Goal: Transaction & Acquisition: Purchase product/service

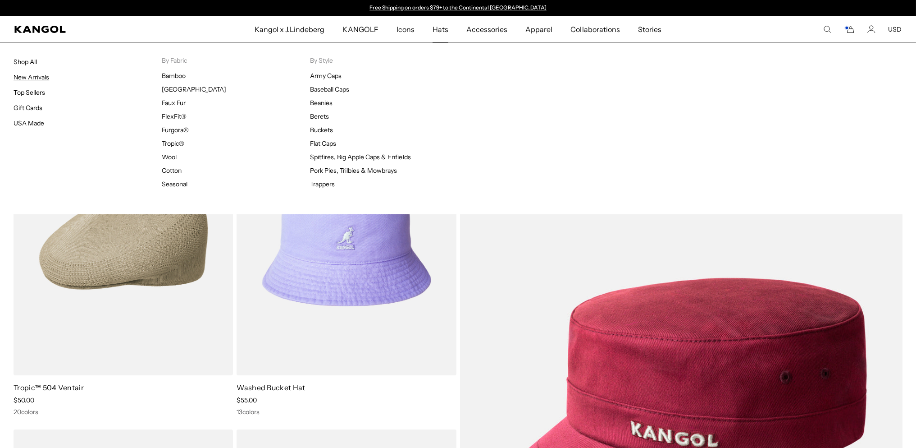
click at [25, 81] on link "New Arrivals" at bounding box center [32, 77] width 36 height 8
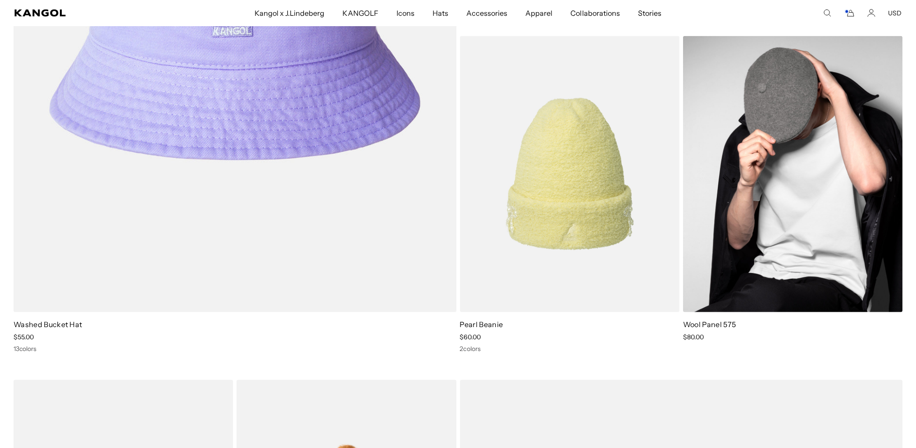
scroll to position [3846, 0]
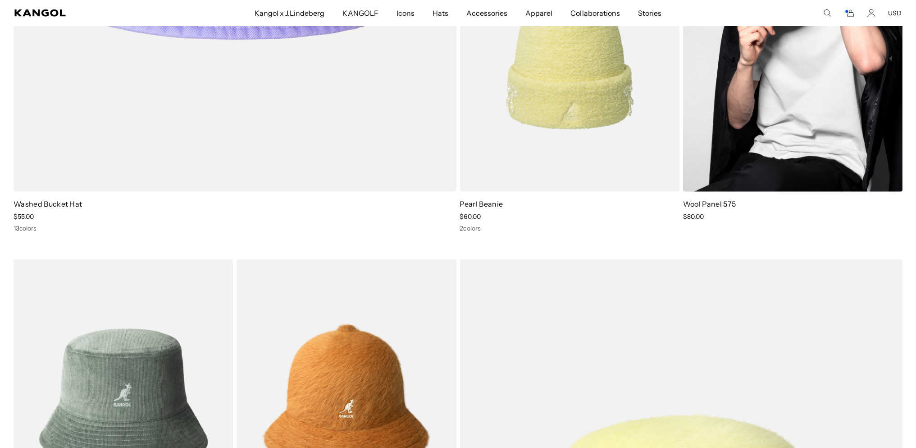
click at [830, 116] on img at bounding box center [792, 54] width 219 height 276
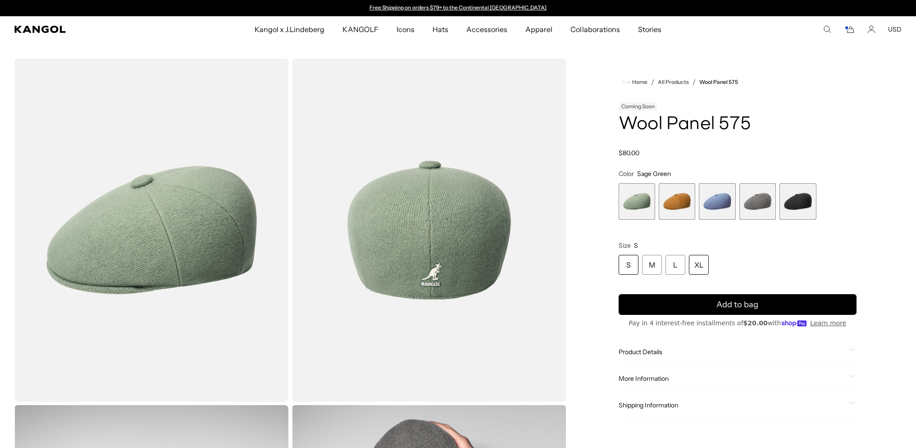
click at [709, 274] on div "XL" at bounding box center [699, 265] width 20 height 20
click at [748, 219] on span "4 of 5" at bounding box center [758, 201] width 37 height 37
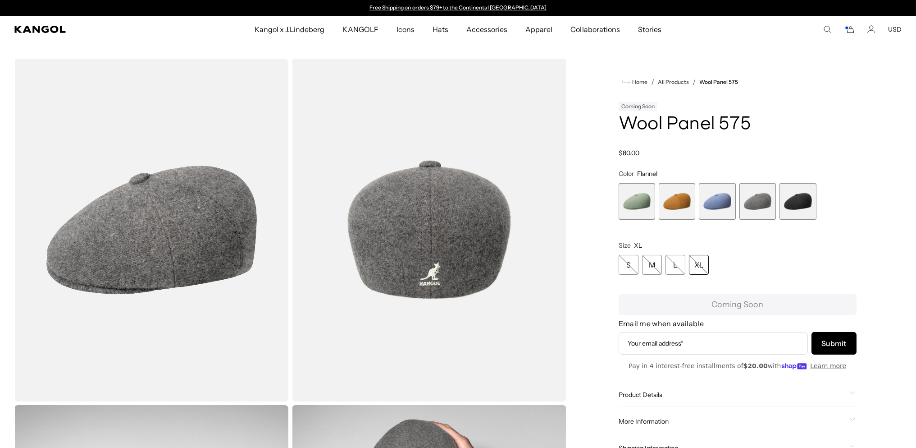
click at [792, 219] on span "5 of 5" at bounding box center [798, 201] width 37 height 37
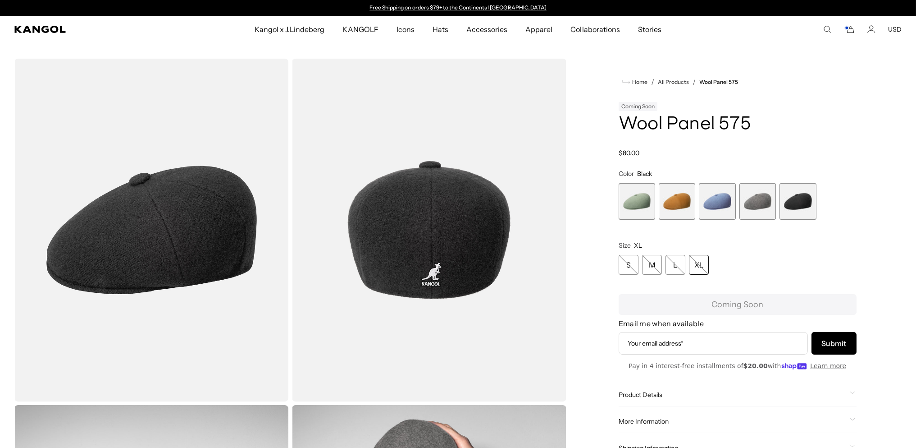
click at [724, 219] on span "3 of 5" at bounding box center [717, 201] width 37 height 37
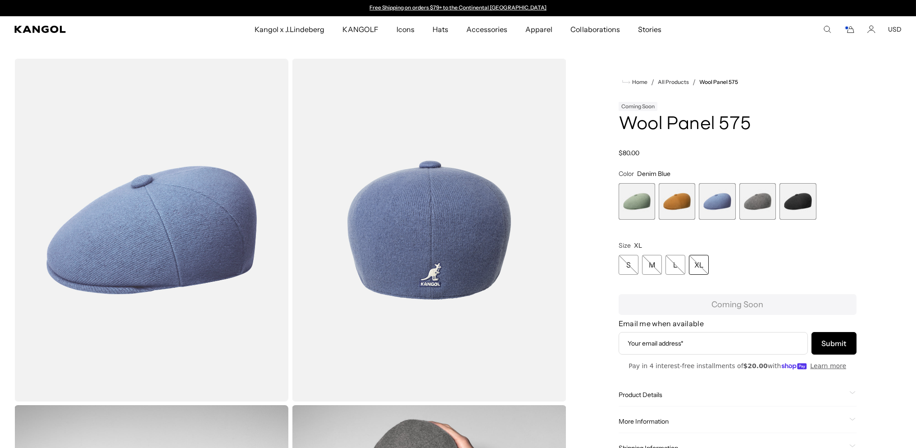
click at [670, 219] on span "2 of 5" at bounding box center [677, 201] width 37 height 37
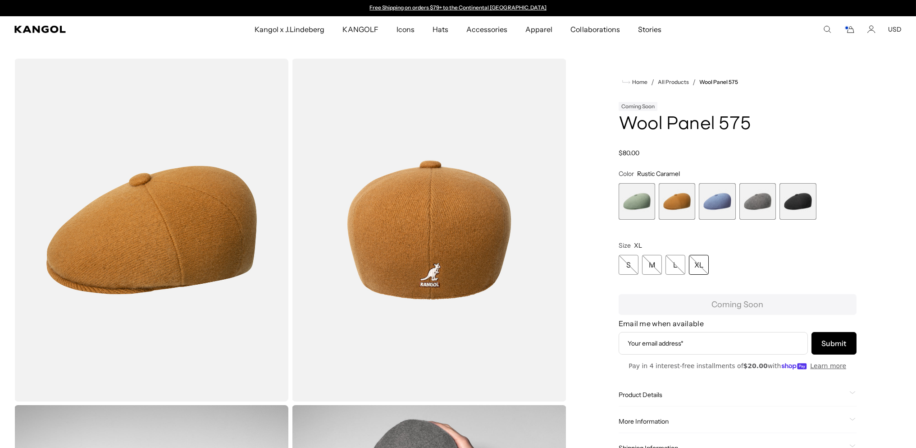
click at [635, 219] on span "1 of 5" at bounding box center [637, 201] width 37 height 37
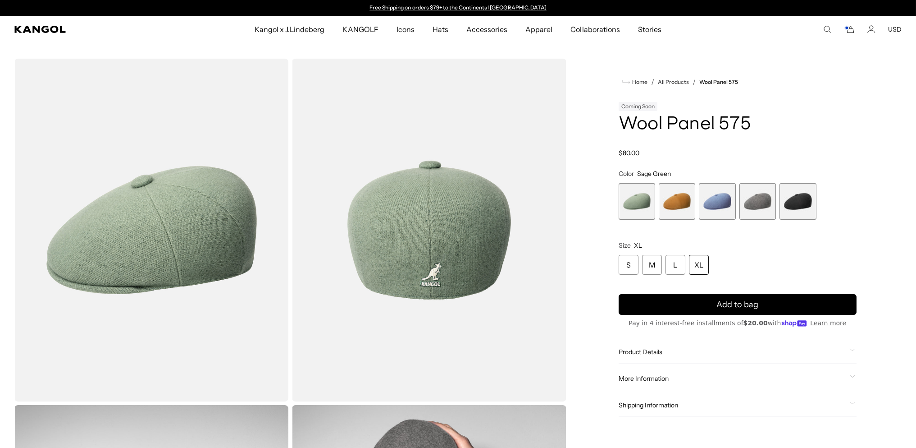
scroll to position [300, 0]
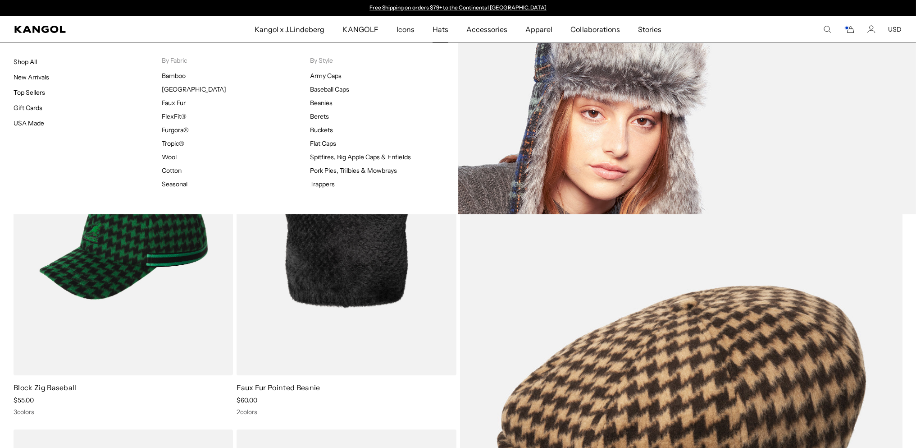
click at [318, 188] on link "Trappers" at bounding box center [322, 184] width 25 height 8
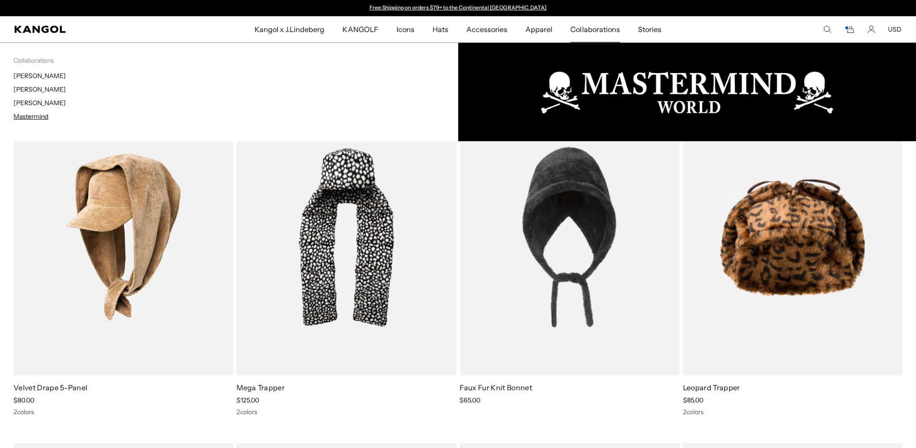
click at [29, 120] on link "Mastermind" at bounding box center [31, 116] width 35 height 8
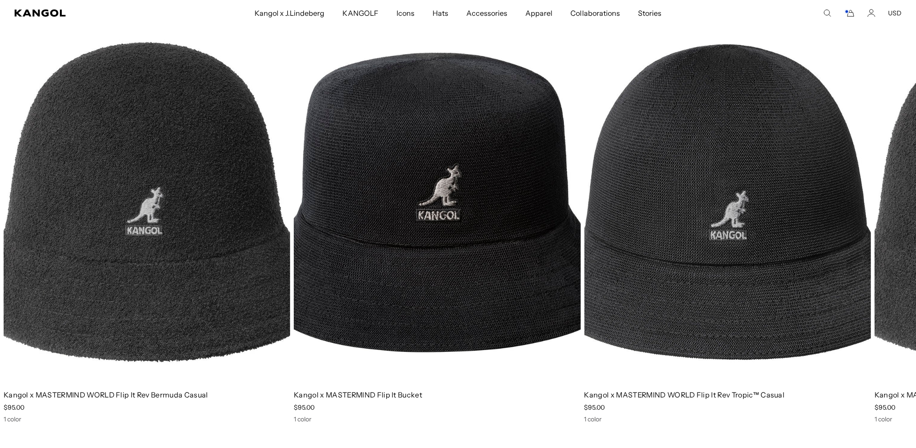
scroll to position [901, 0]
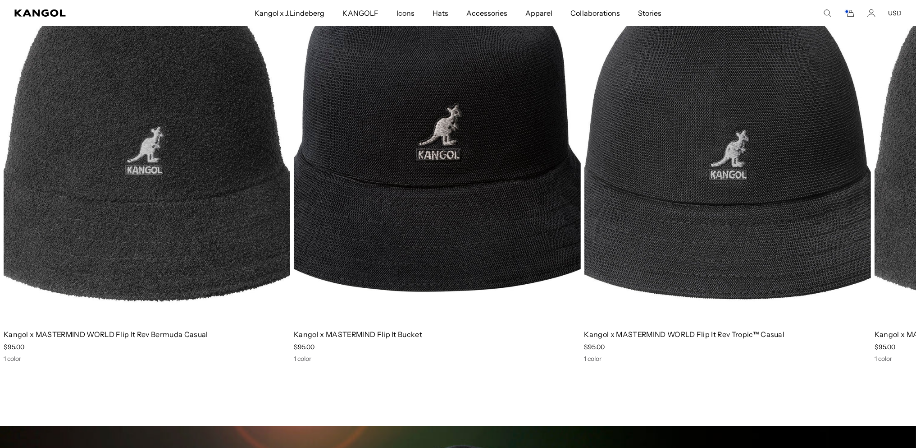
click at [818, 191] on img "3 of 3" at bounding box center [728, 142] width 287 height 360
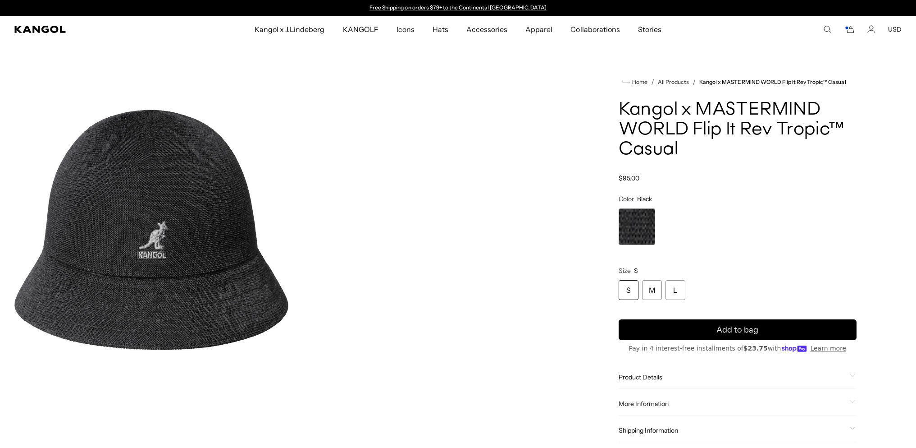
click at [685, 300] on div "L" at bounding box center [676, 290] width 20 height 20
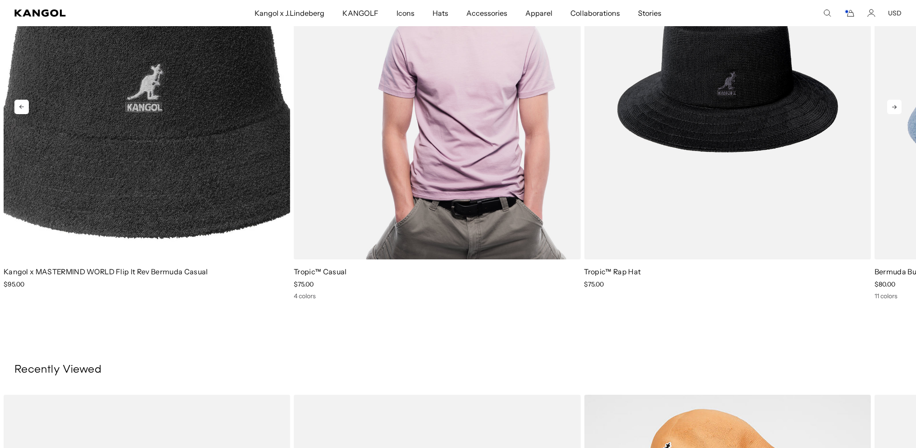
scroll to position [601, 0]
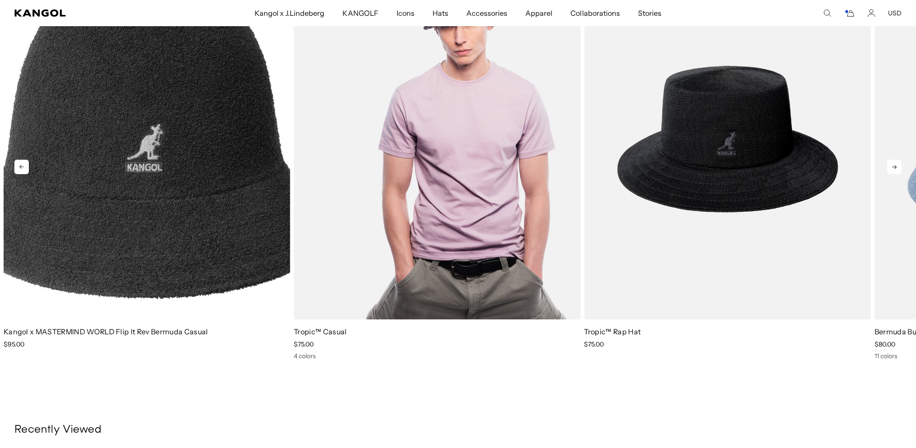
click at [463, 195] on img "2 of 5" at bounding box center [437, 139] width 287 height 360
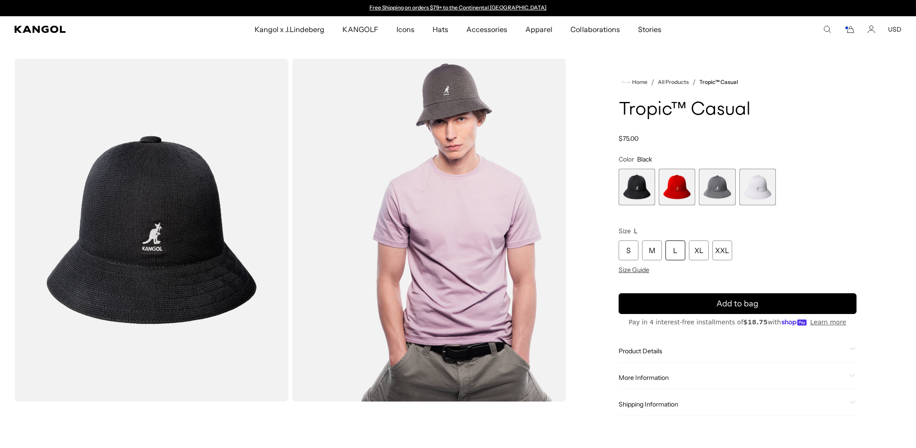
click at [685, 260] on div "L" at bounding box center [676, 250] width 20 height 20
click at [640, 205] on span "1 of 4" at bounding box center [637, 187] width 37 height 37
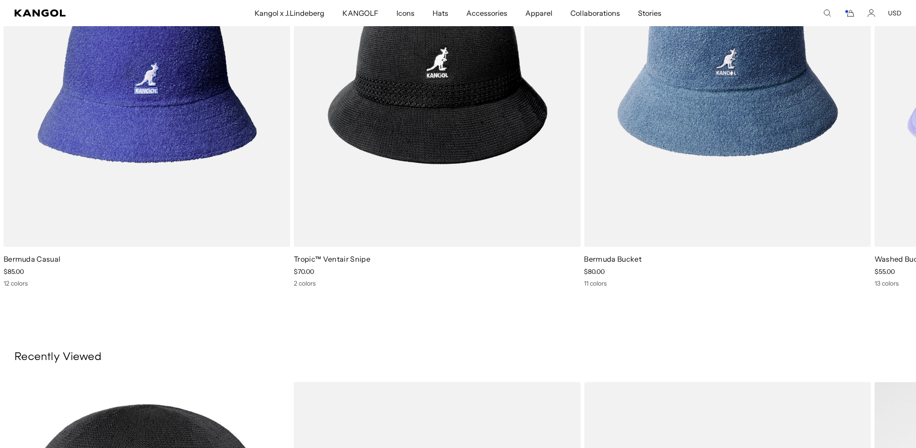
scroll to position [781, 0]
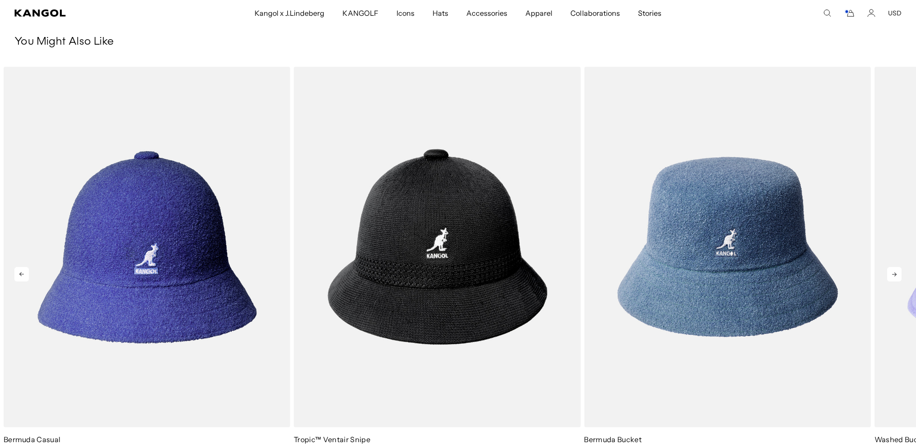
click at [891, 277] on icon at bounding box center [894, 274] width 14 height 14
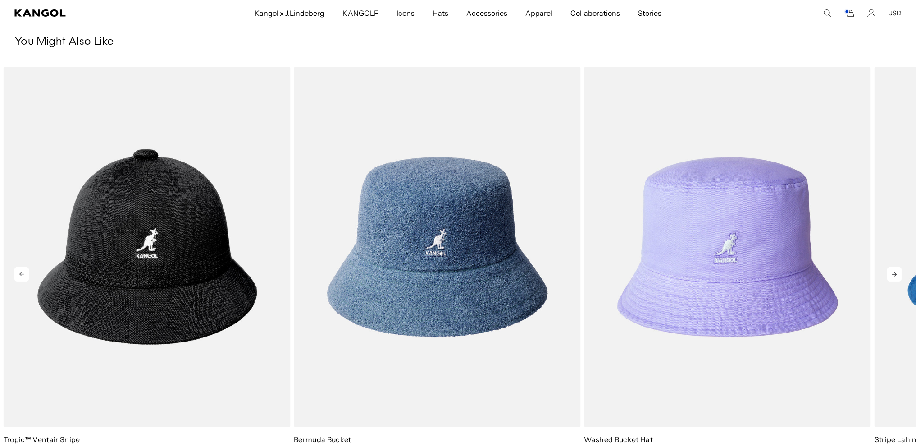
click at [891, 276] on icon at bounding box center [894, 274] width 14 height 14
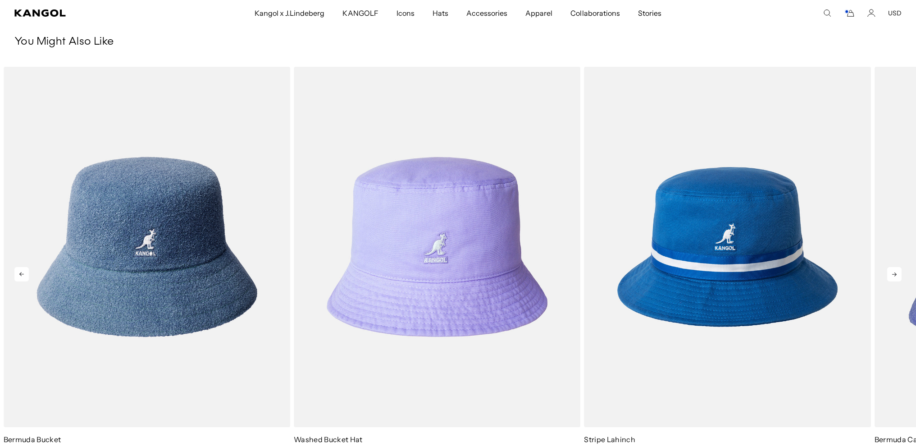
click at [891, 276] on icon at bounding box center [894, 274] width 14 height 14
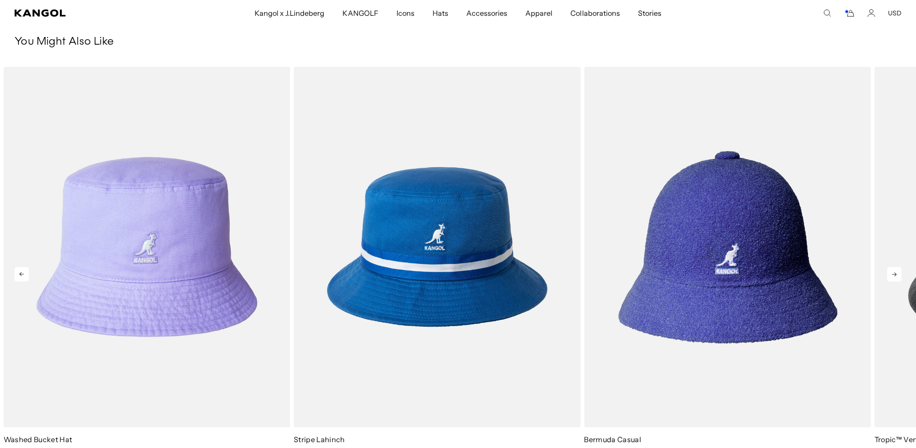
click at [891, 276] on icon at bounding box center [894, 274] width 14 height 14
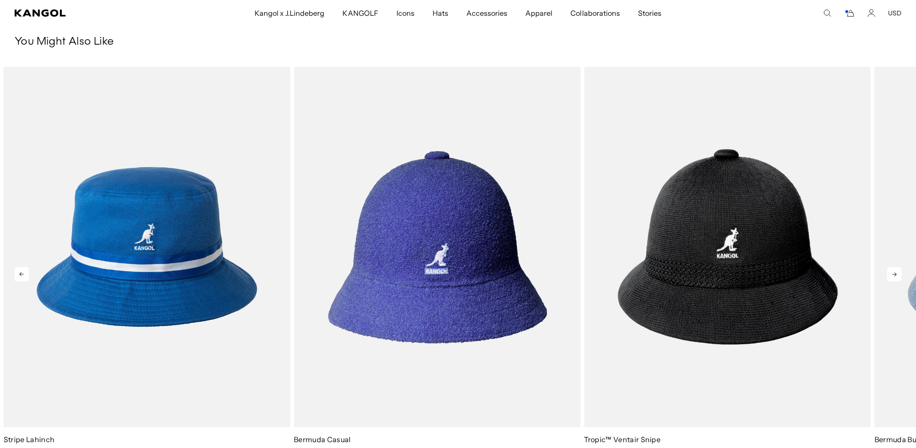
click at [891, 276] on icon at bounding box center [894, 274] width 14 height 14
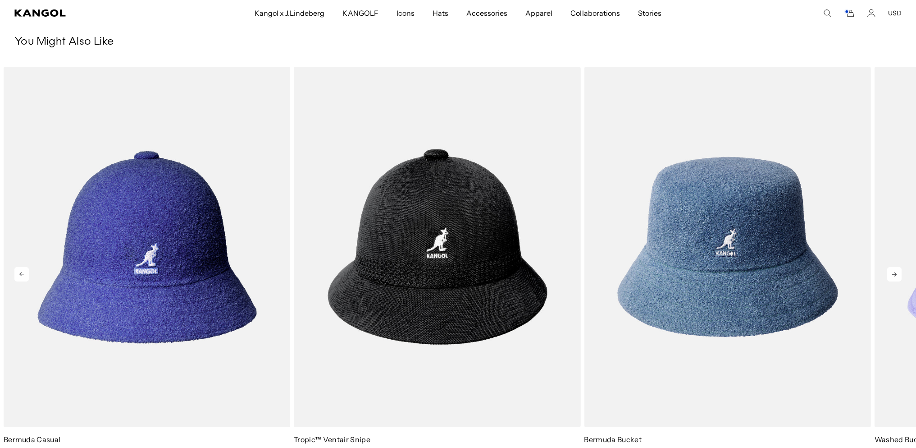
click at [891, 276] on icon at bounding box center [894, 274] width 14 height 14
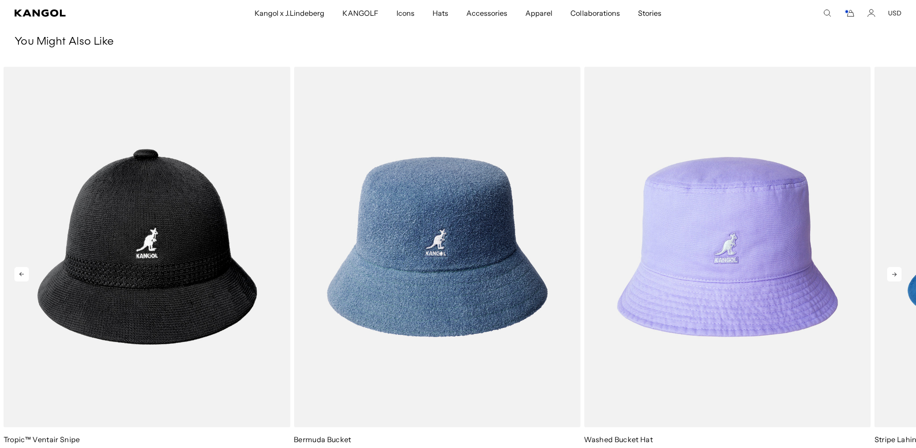
click at [891, 276] on icon at bounding box center [894, 274] width 14 height 14
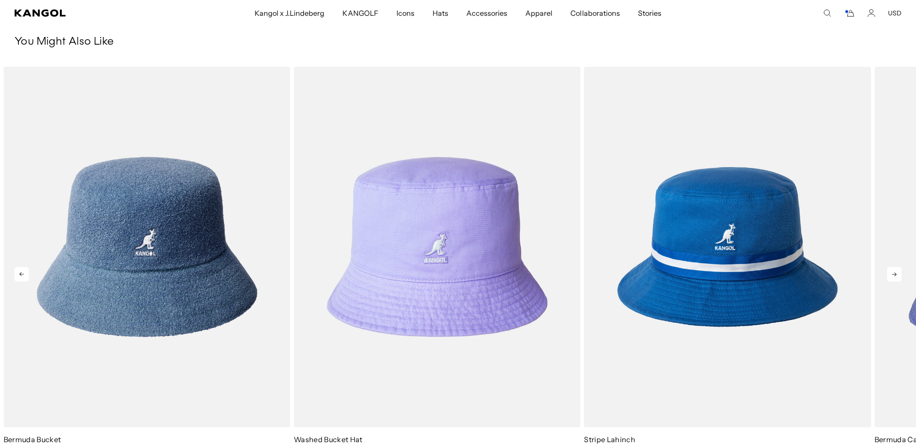
click at [891, 276] on icon at bounding box center [894, 274] width 14 height 14
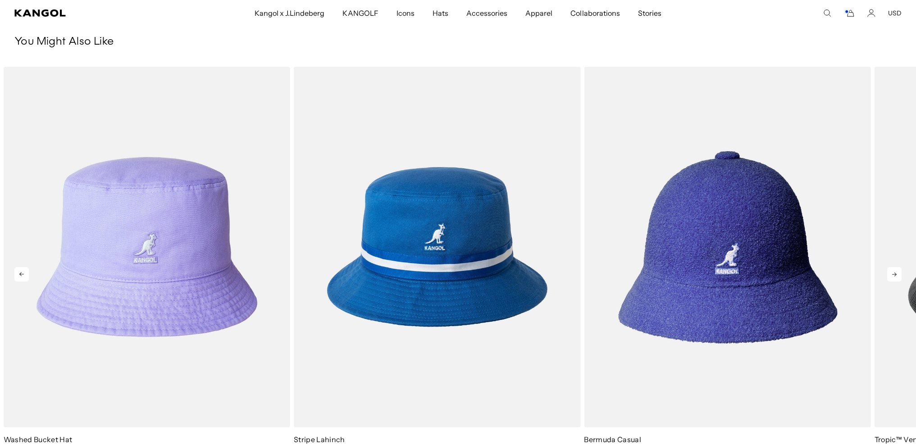
click at [891, 276] on icon at bounding box center [894, 274] width 14 height 14
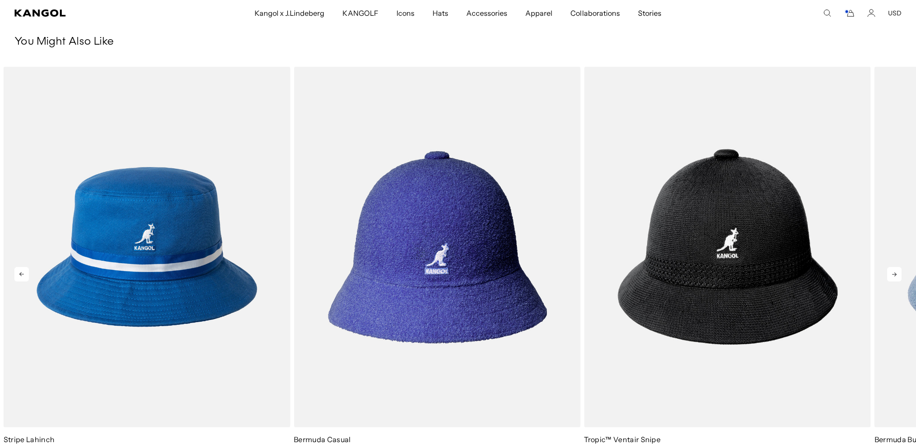
click at [891, 276] on icon at bounding box center [894, 274] width 14 height 14
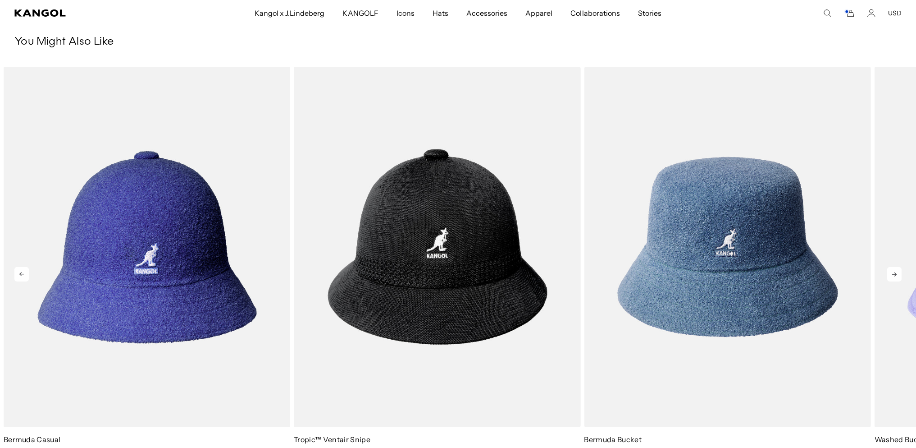
click at [891, 276] on icon at bounding box center [894, 274] width 14 height 14
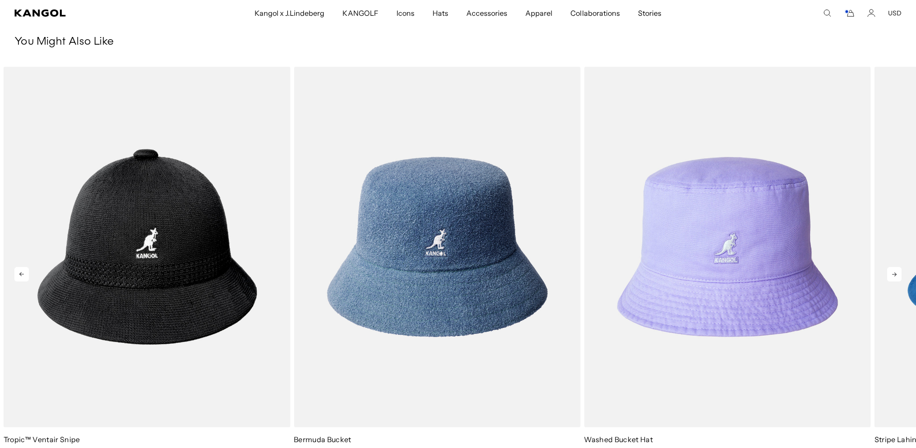
click at [891, 276] on icon at bounding box center [894, 274] width 14 height 14
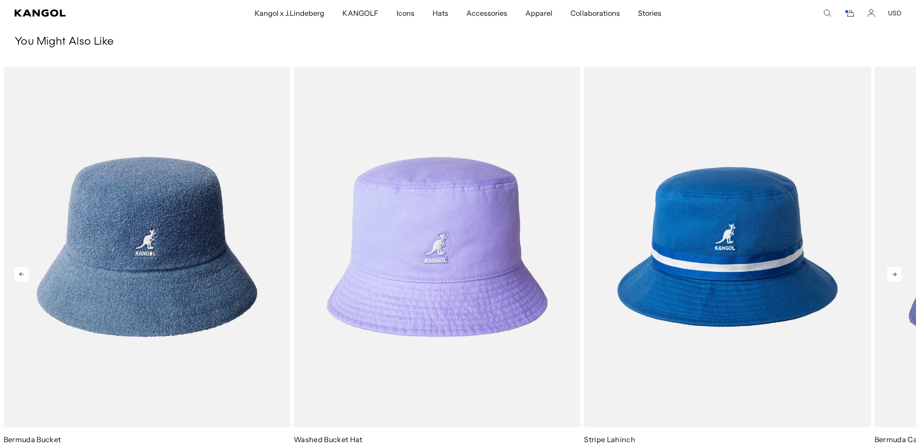
click at [891, 276] on icon at bounding box center [894, 274] width 14 height 14
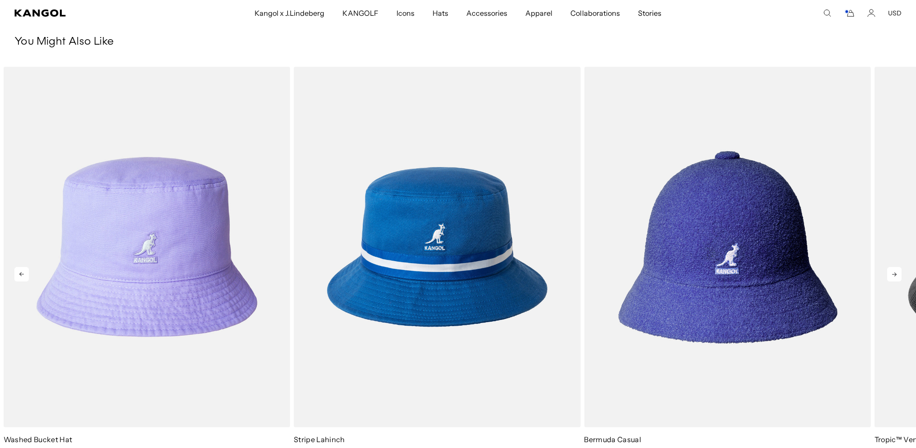
click at [891, 276] on icon at bounding box center [894, 274] width 14 height 14
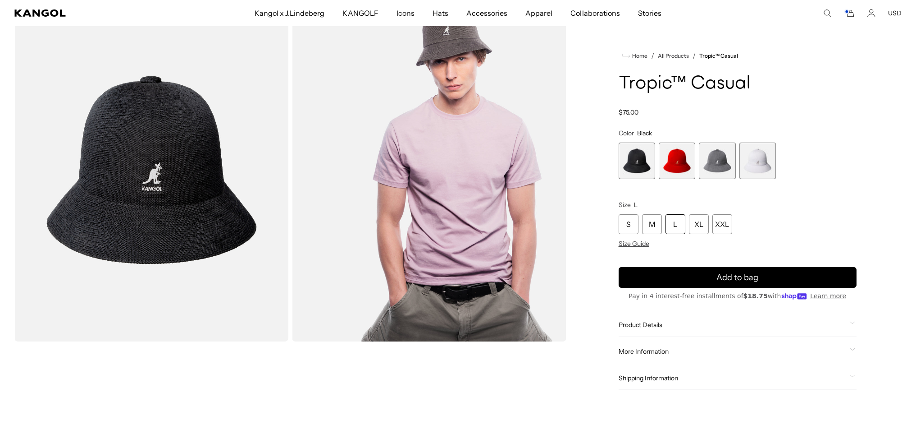
scroll to position [0, 0]
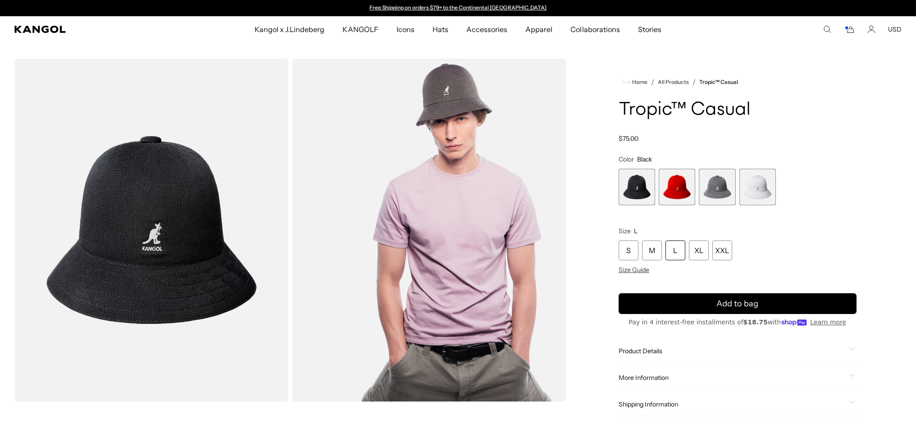
click at [685, 260] on div "L" at bounding box center [676, 250] width 20 height 20
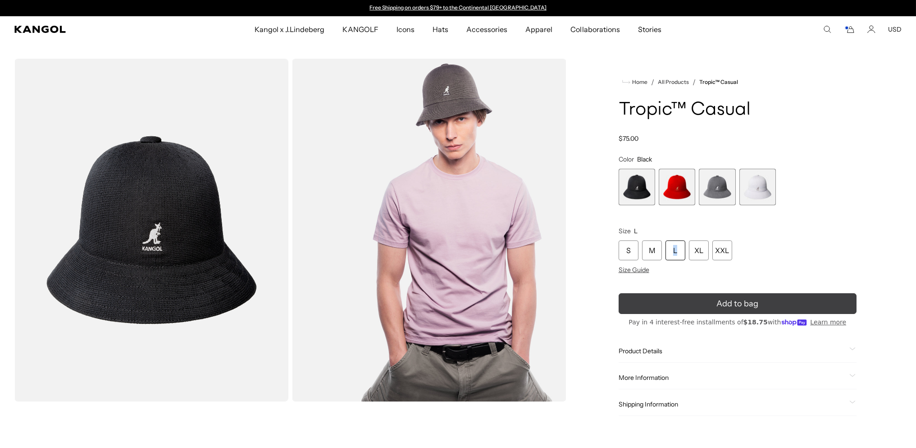
click at [685, 314] on button "Add to bag" at bounding box center [738, 303] width 238 height 21
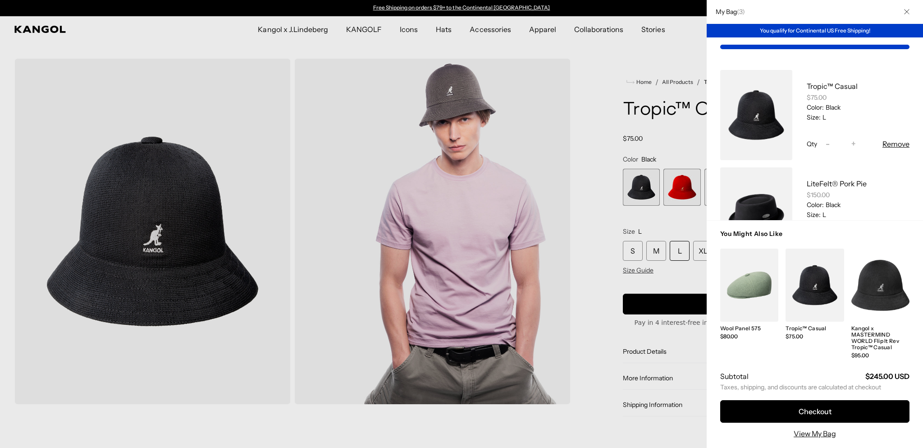
click at [436, 33] on div at bounding box center [461, 224] width 923 height 448
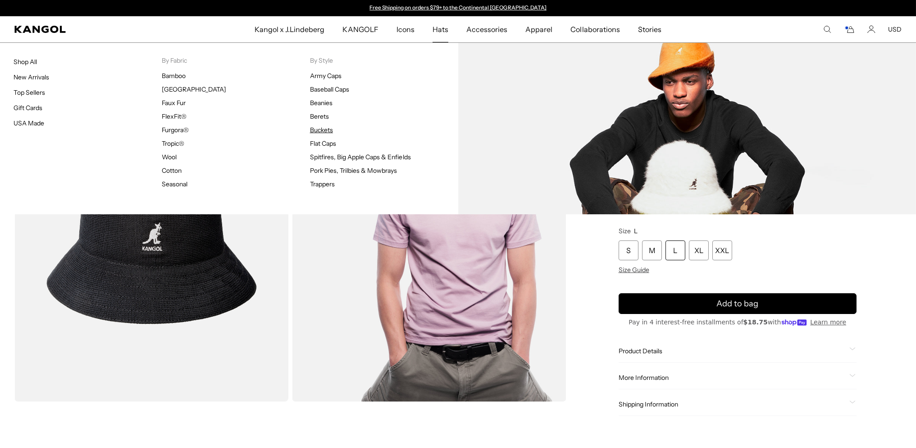
click at [320, 134] on link "Buckets" at bounding box center [321, 130] width 23 height 8
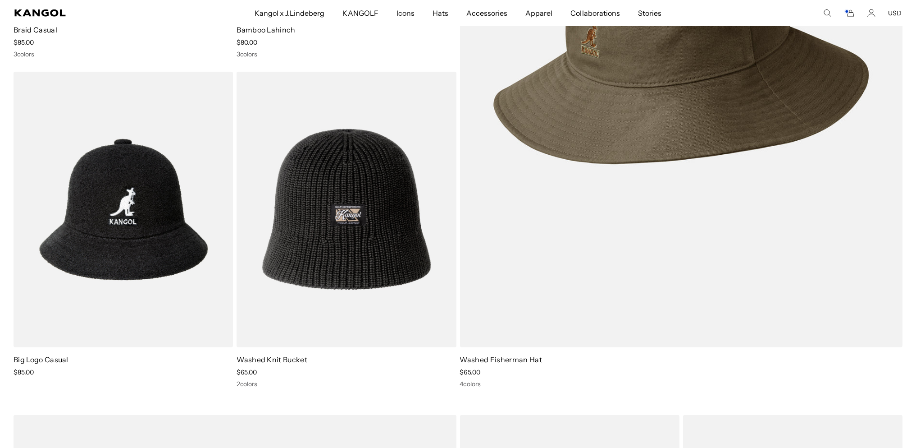
scroll to position [4507, 0]
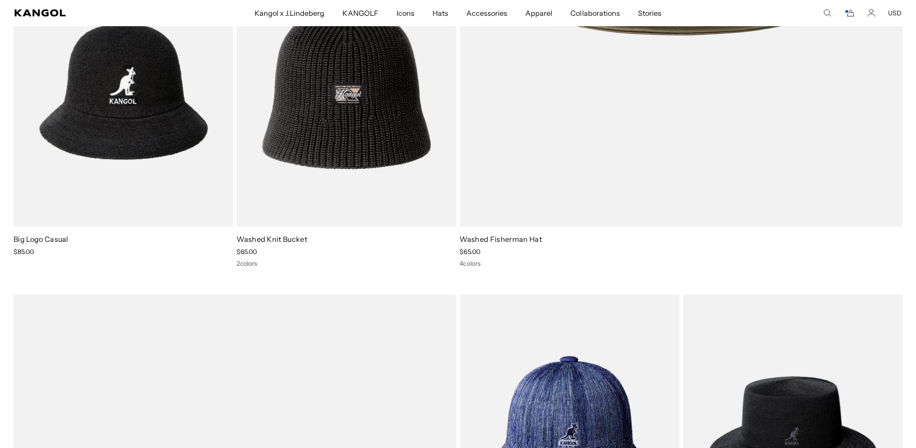
click at [133, 169] on img at bounding box center [123, 89] width 219 height 276
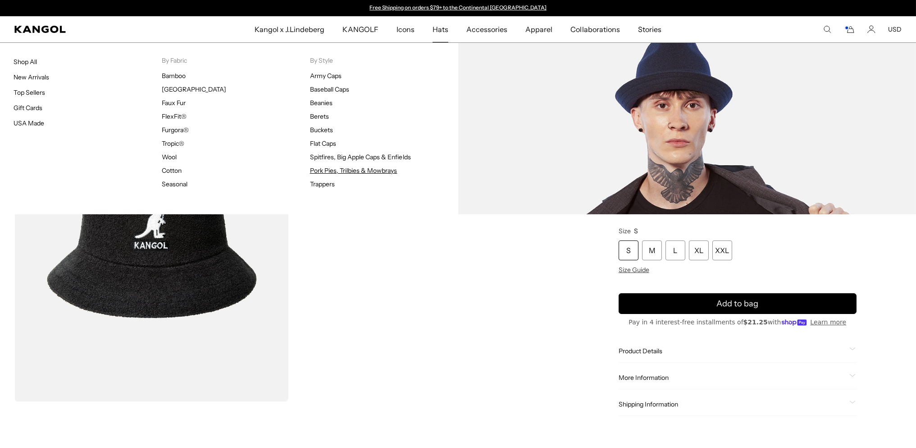
click at [326, 174] on link "Pork Pies, Trilbies & Mowbrays" at bounding box center [353, 170] width 87 height 8
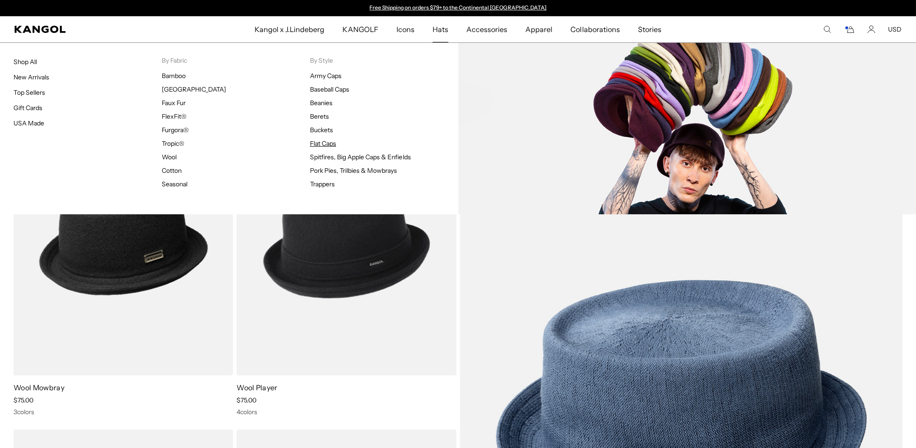
click at [326, 147] on link "Flat Caps" at bounding box center [323, 143] width 26 height 8
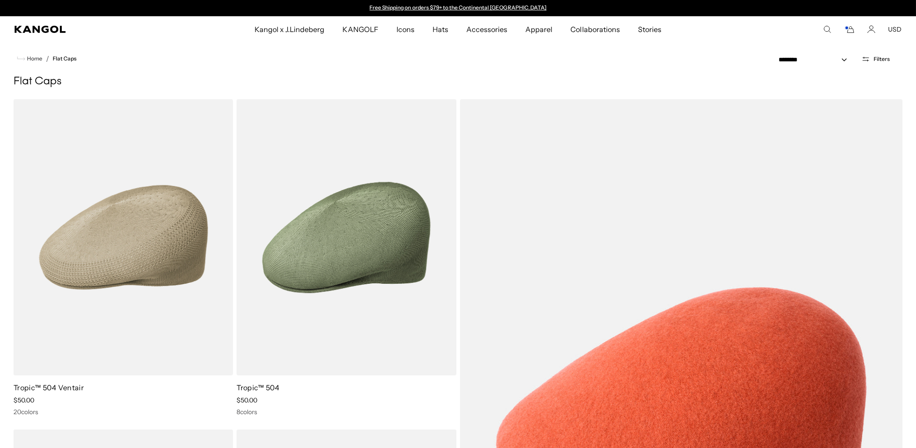
click at [407, 87] on h1 "Flat Caps" at bounding box center [458, 82] width 889 height 14
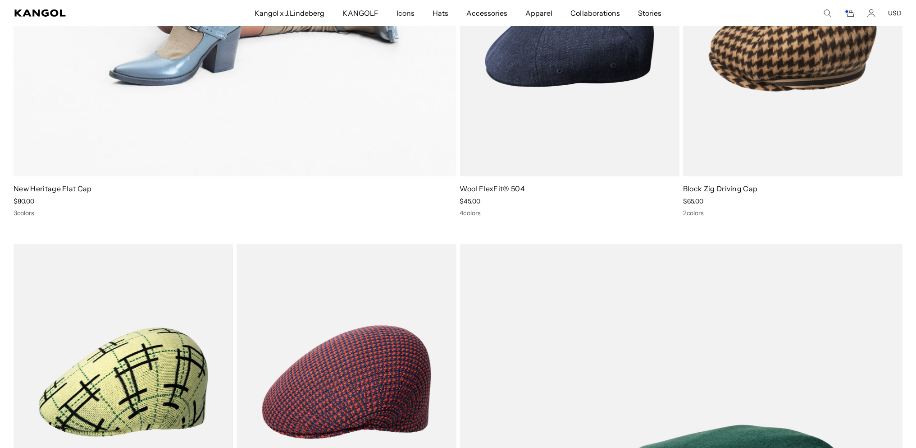
scroll to position [1082, 0]
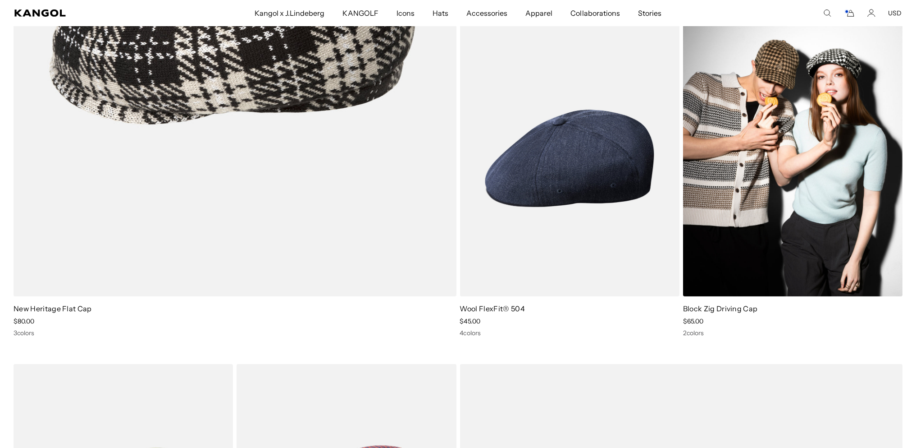
click at [776, 231] on img at bounding box center [792, 158] width 219 height 276
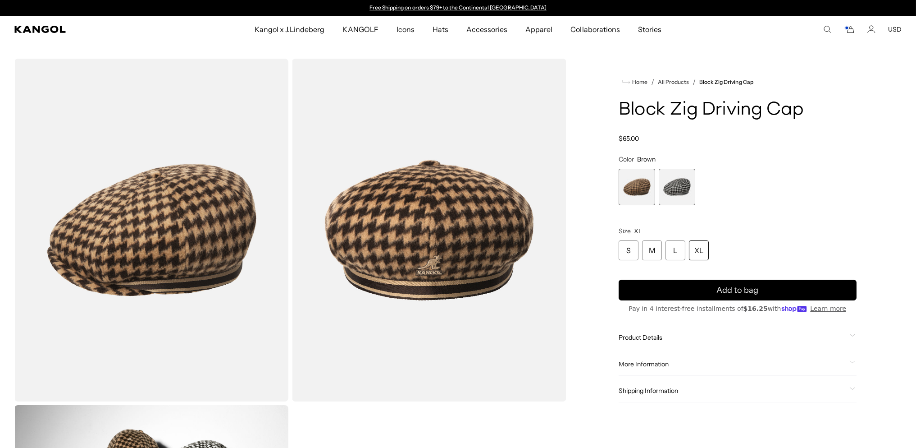
click at [709, 260] on div "XL" at bounding box center [699, 250] width 20 height 20
click at [666, 203] on span "2 of 2" at bounding box center [677, 187] width 37 height 37
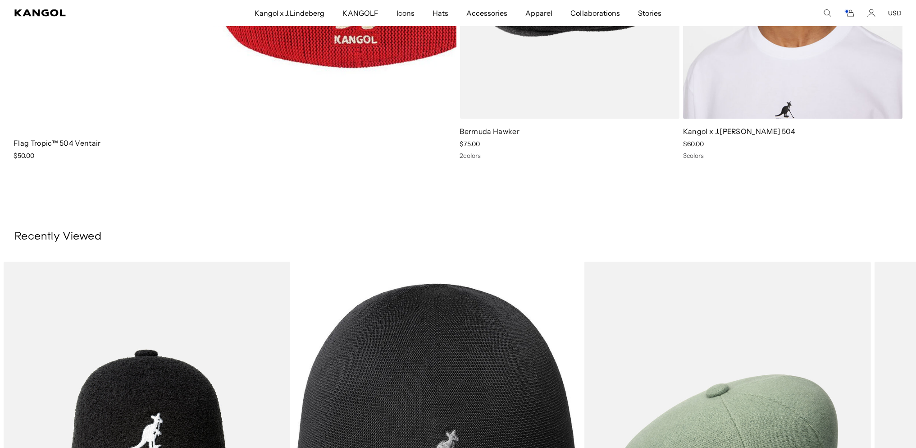
scroll to position [5108, 0]
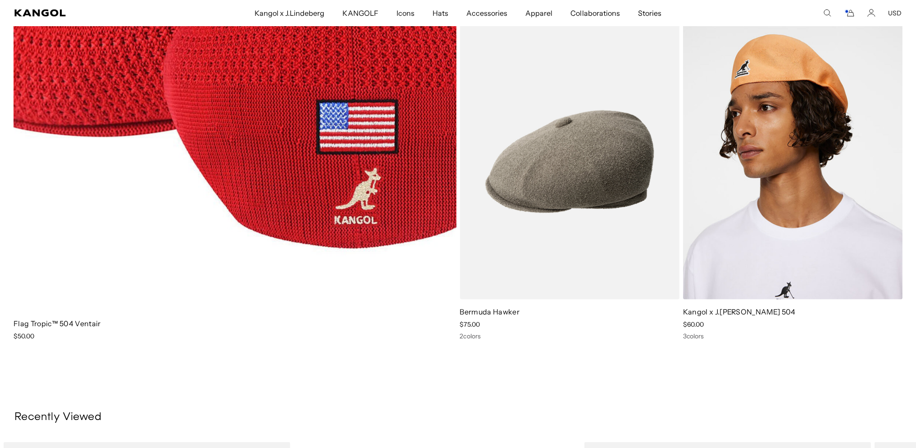
click at [621, 245] on img at bounding box center [569, 161] width 219 height 276
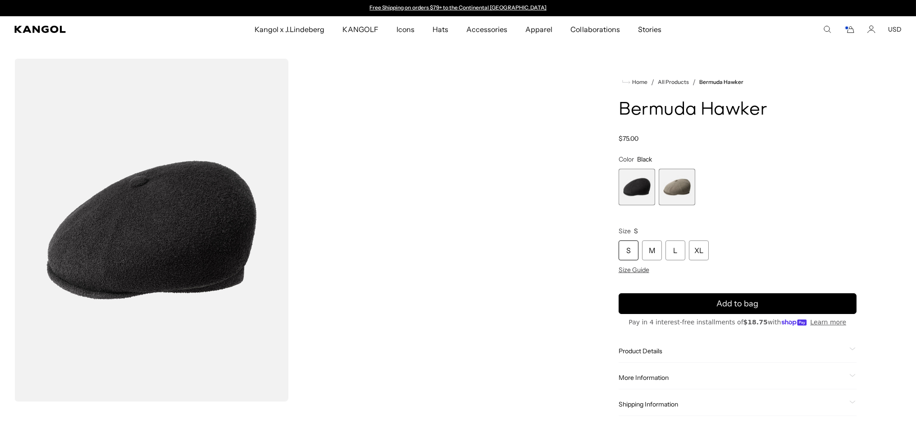
click at [681, 205] on span "2 of 2" at bounding box center [677, 187] width 37 height 37
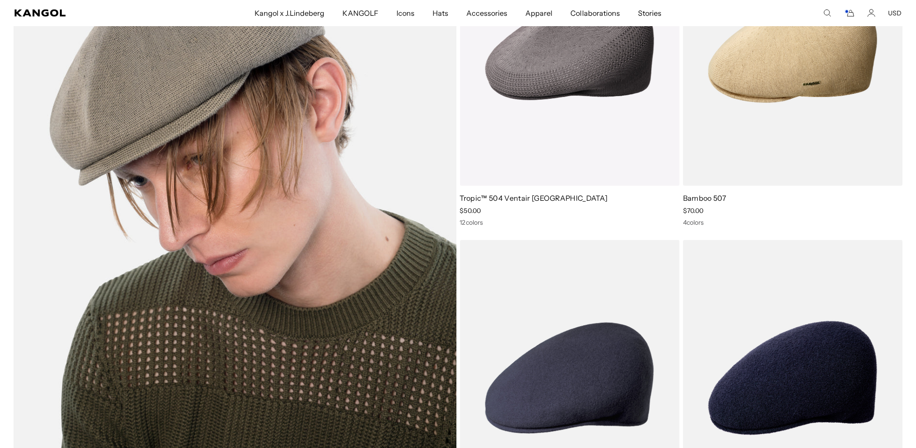
scroll to position [3665, 0]
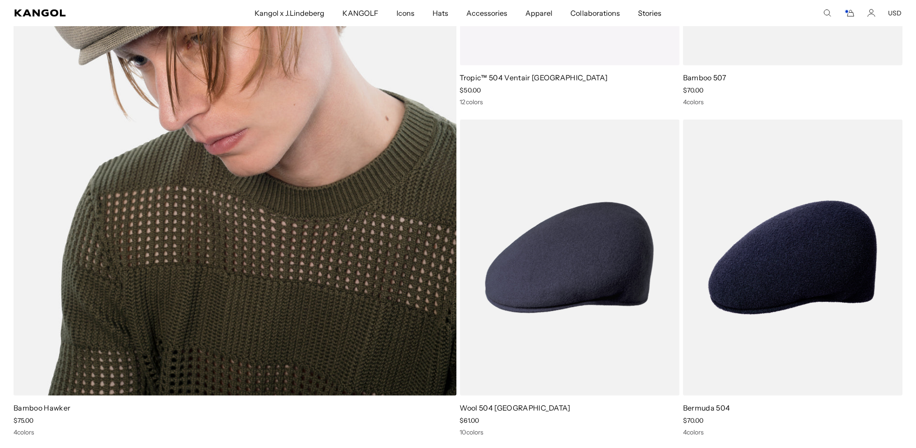
click at [190, 95] on img at bounding box center [235, 92] width 443 height 605
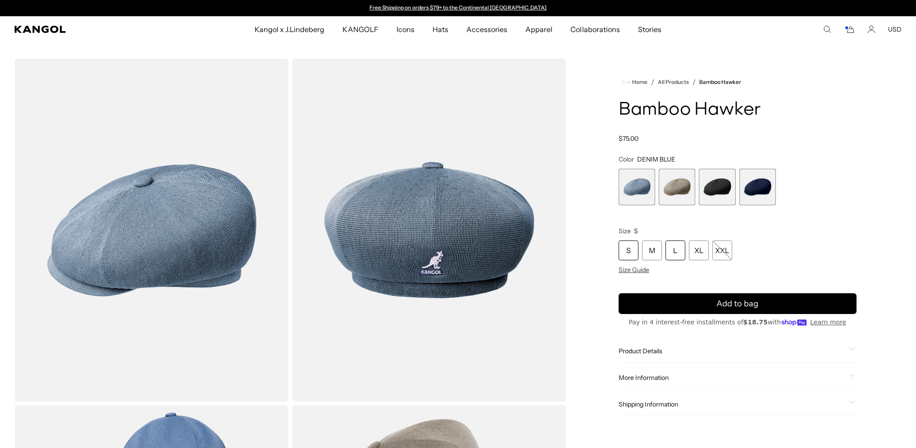
click at [685, 260] on div "L" at bounding box center [676, 250] width 20 height 20
click at [709, 260] on div "XL" at bounding box center [699, 250] width 20 height 20
click at [725, 205] on span "3 of 4" at bounding box center [717, 187] width 37 height 37
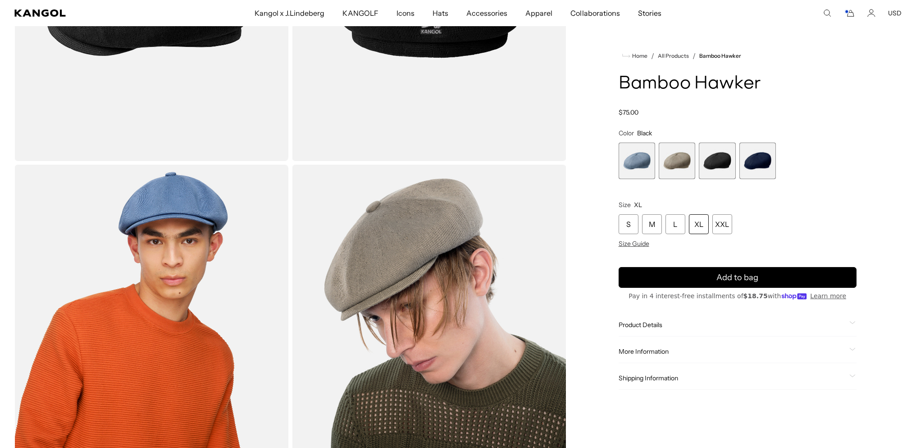
scroll to position [361, 0]
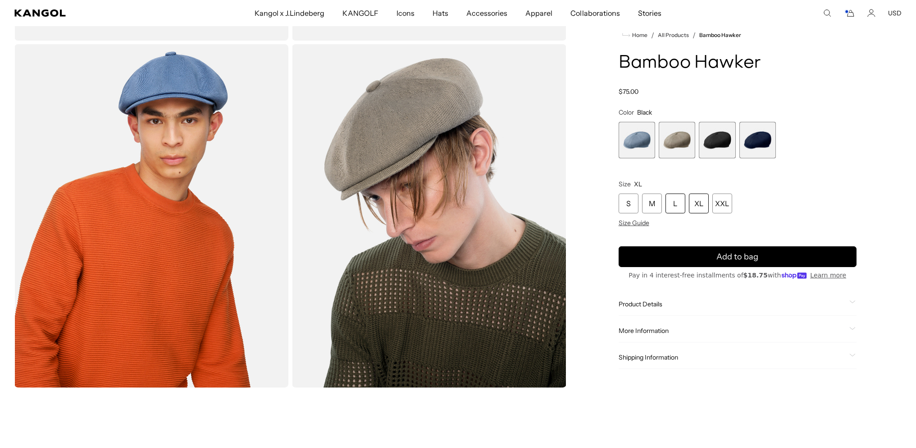
click at [685, 194] on div "L" at bounding box center [676, 204] width 20 height 20
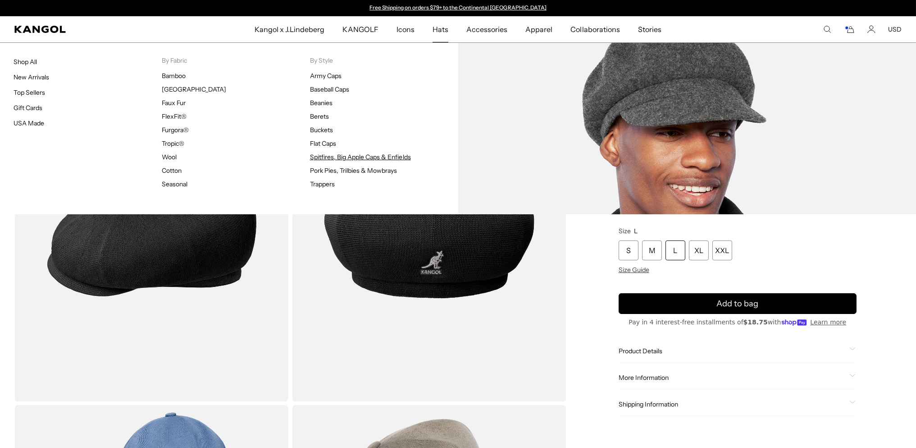
click at [343, 161] on link "Spitfires, Big Apple Caps & Enfields" at bounding box center [360, 157] width 101 height 8
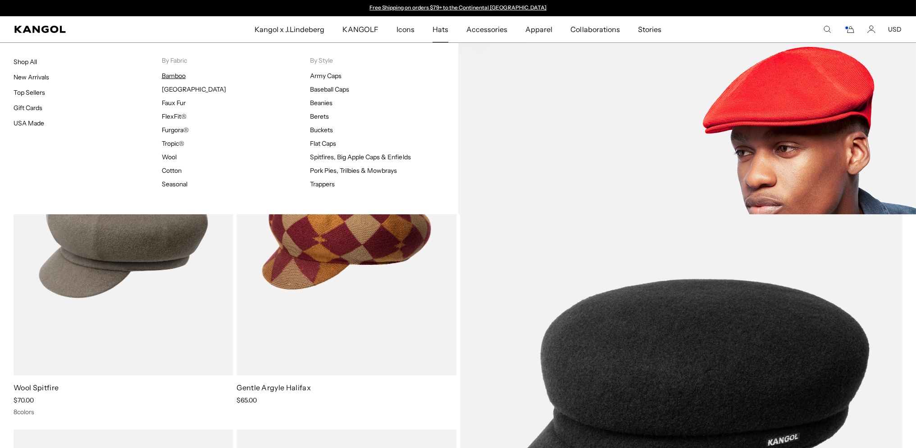
click at [176, 79] on link "Bamboo" at bounding box center [174, 76] width 24 height 8
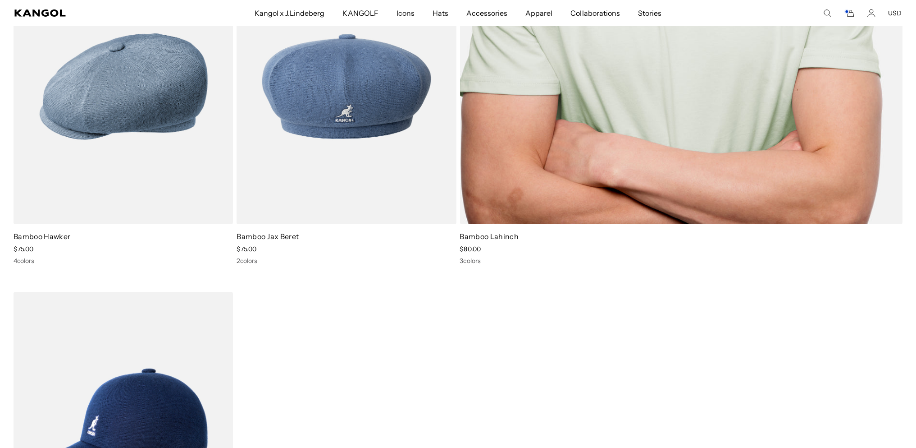
scroll to position [300, 0]
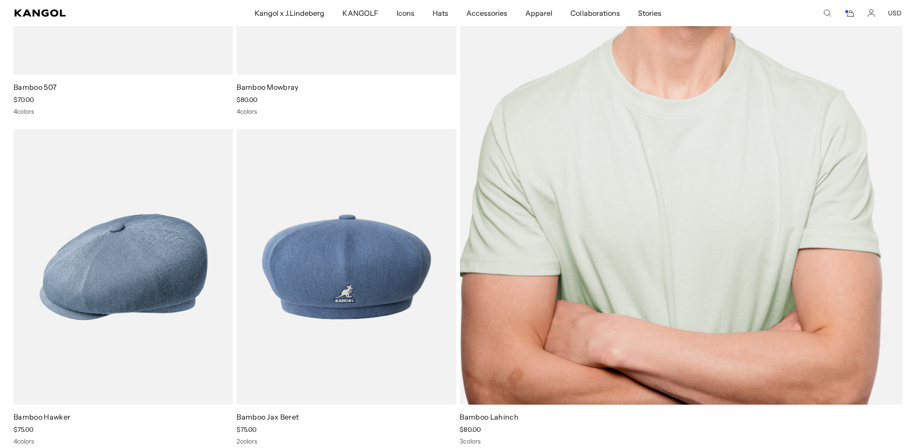
click at [711, 219] on img at bounding box center [681, 101] width 443 height 605
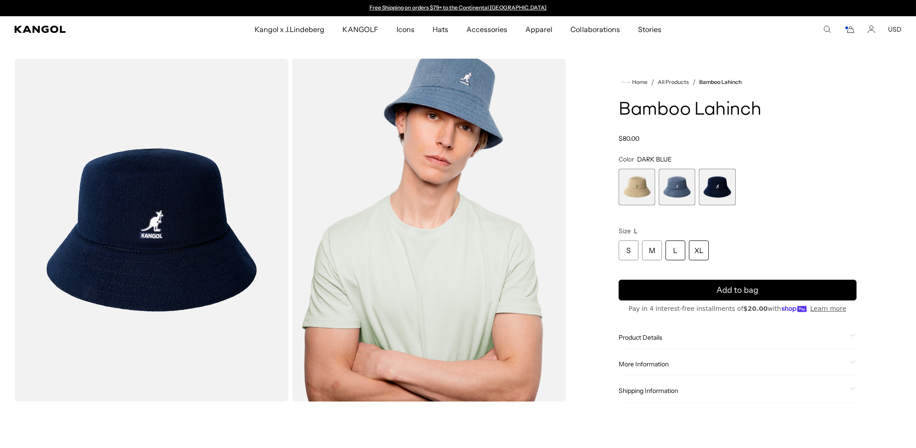
click at [709, 260] on div "XL" at bounding box center [699, 250] width 20 height 20
click at [644, 205] on span "1 of 3" at bounding box center [637, 187] width 37 height 37
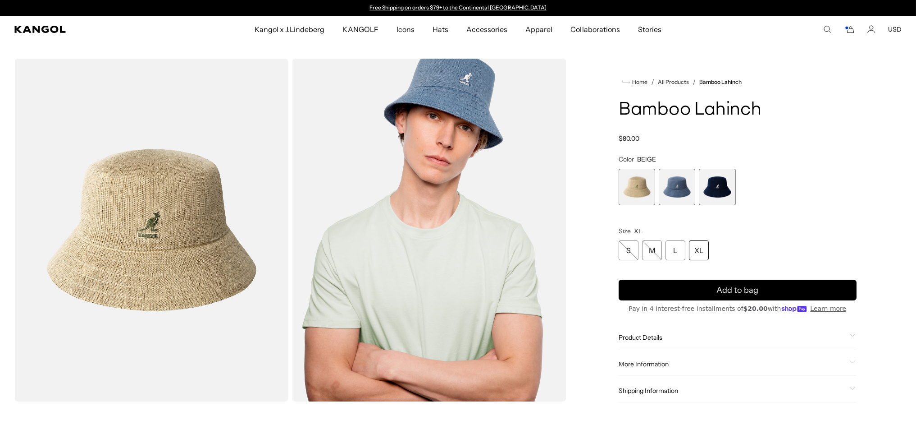
click at [708, 205] on span "3 of 3" at bounding box center [717, 187] width 37 height 37
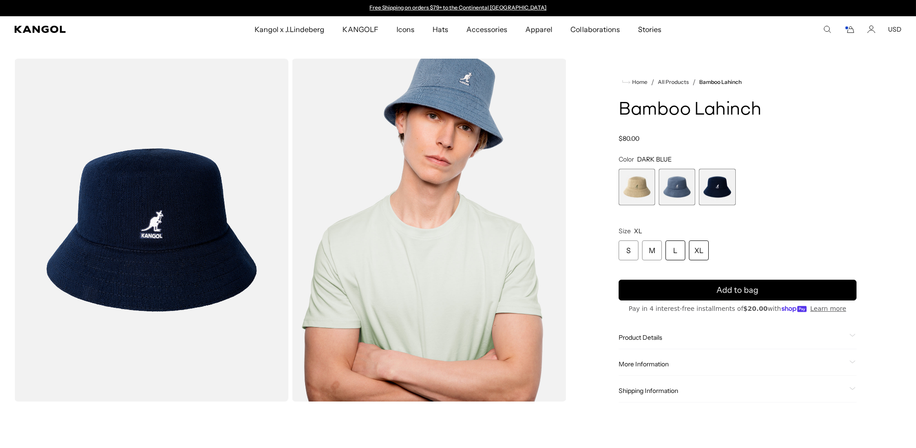
click at [685, 260] on div "L" at bounding box center [676, 250] width 20 height 20
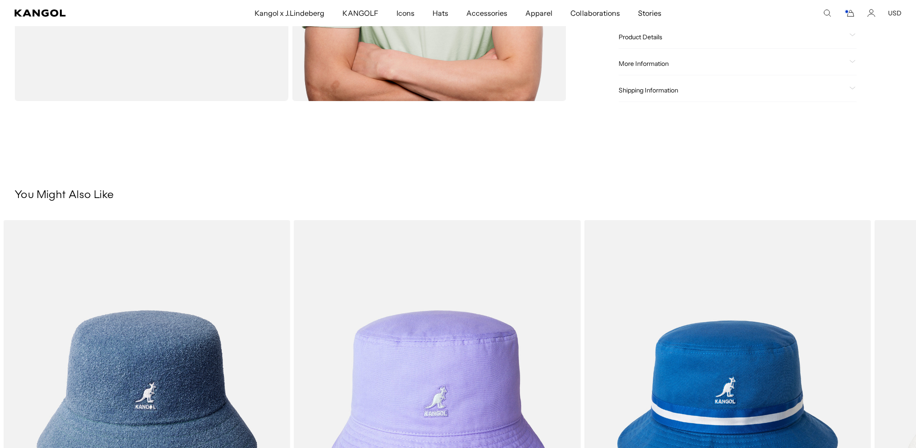
click at [651, 41] on span "Product Details" at bounding box center [732, 37] width 227 height 8
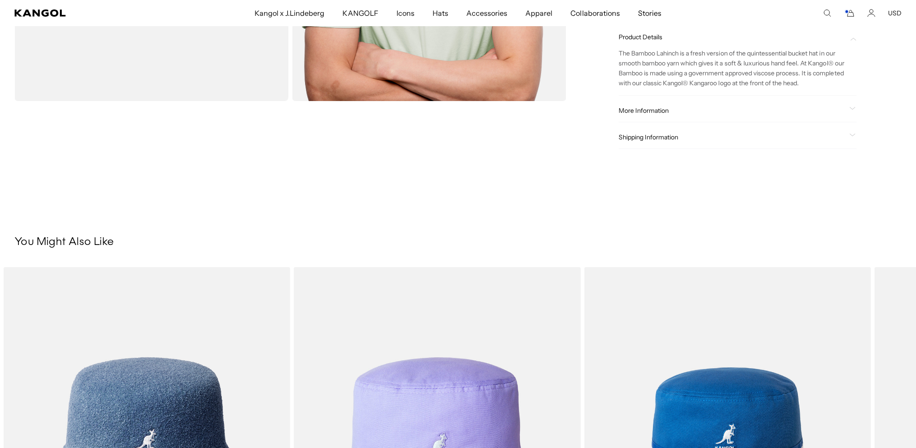
click at [649, 114] on span "More Information" at bounding box center [732, 110] width 227 height 8
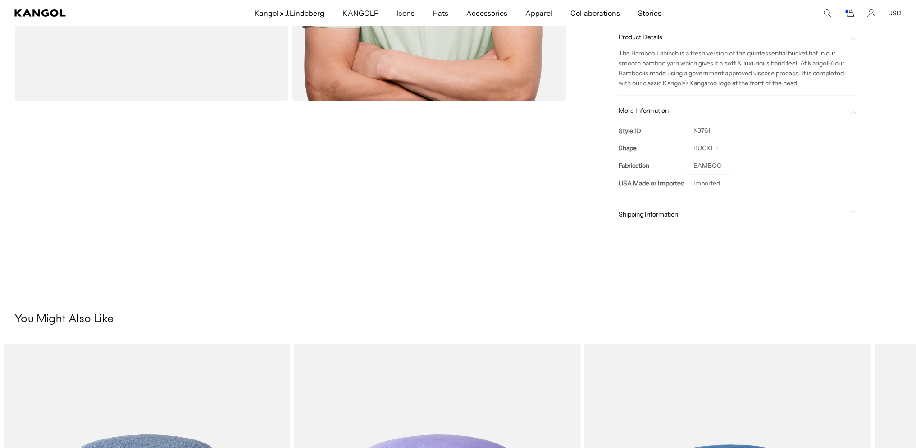
click at [644, 218] on span "Shipping Information" at bounding box center [732, 214] width 227 height 8
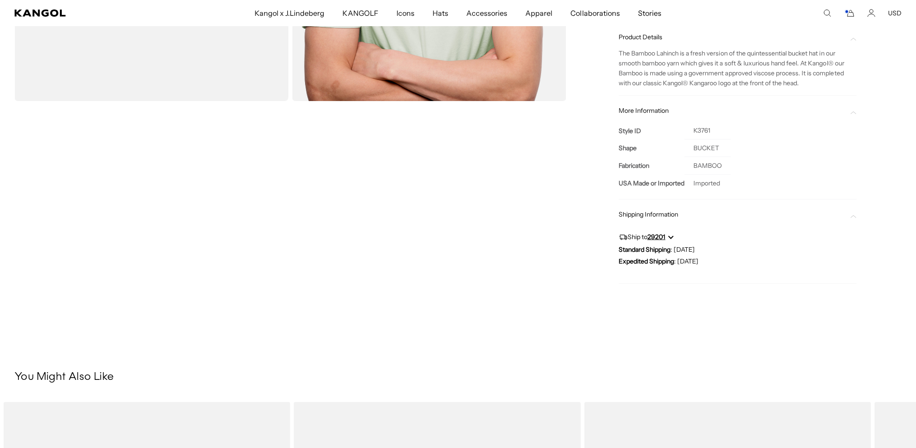
click at [388, 302] on div "Loading..." at bounding box center [290, 29] width 552 height 543
